Goal: Use online tool/utility: Utilize a website feature to perform a specific function

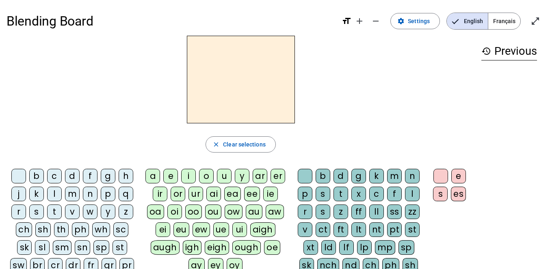
click at [56, 197] on div "l" at bounding box center [54, 194] width 15 height 15
click at [144, 179] on div "a e i o u y ar er ir or ur ai ea ee ie oa oi oo ou ow au aw ei eu ew ue ui aigh…" at bounding box center [217, 223] width 152 height 114
click at [149, 179] on div "a" at bounding box center [152, 176] width 15 height 15
click at [378, 189] on div "c" at bounding box center [376, 194] width 15 height 15
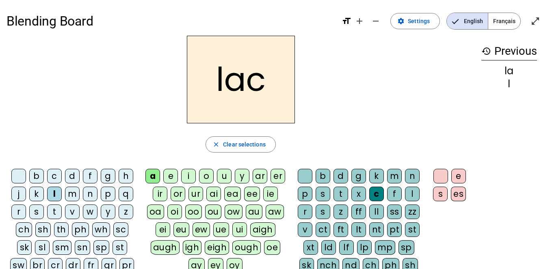
click at [56, 210] on div "t" at bounding box center [54, 212] width 15 height 15
click at [381, 187] on div "c" at bounding box center [376, 194] width 15 height 15
click at [309, 173] on div at bounding box center [305, 176] width 15 height 15
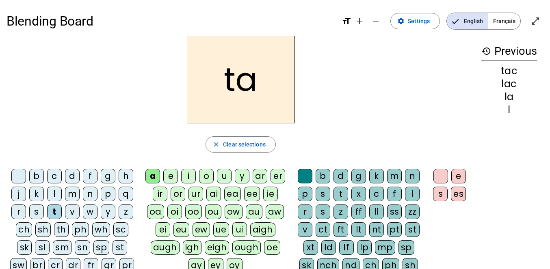
click at [172, 175] on div "e" at bounding box center [170, 176] width 15 height 15
click at [225, 175] on div "u" at bounding box center [224, 176] width 15 height 15
click at [76, 174] on div "d" at bounding box center [72, 176] width 15 height 15
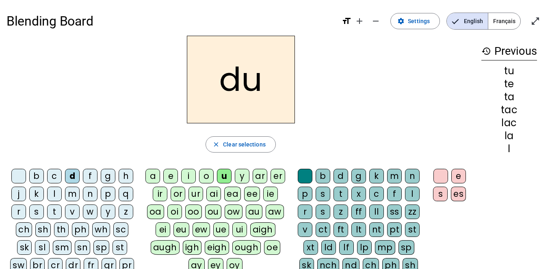
click at [378, 194] on div "c" at bounding box center [376, 194] width 15 height 15
